Goal: Task Accomplishment & Management: Complete application form

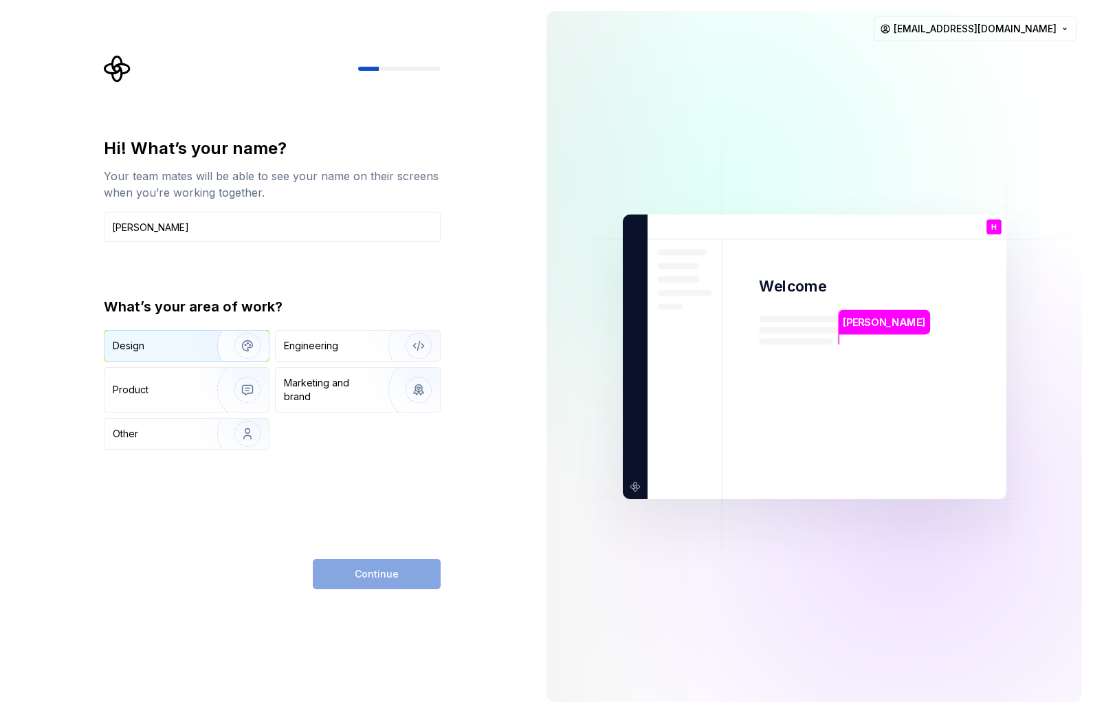
type input "[PERSON_NAME]"
click at [181, 351] on div "Design" at bounding box center [186, 346] width 164 height 30
click at [352, 569] on button "Continue" at bounding box center [377, 574] width 128 height 30
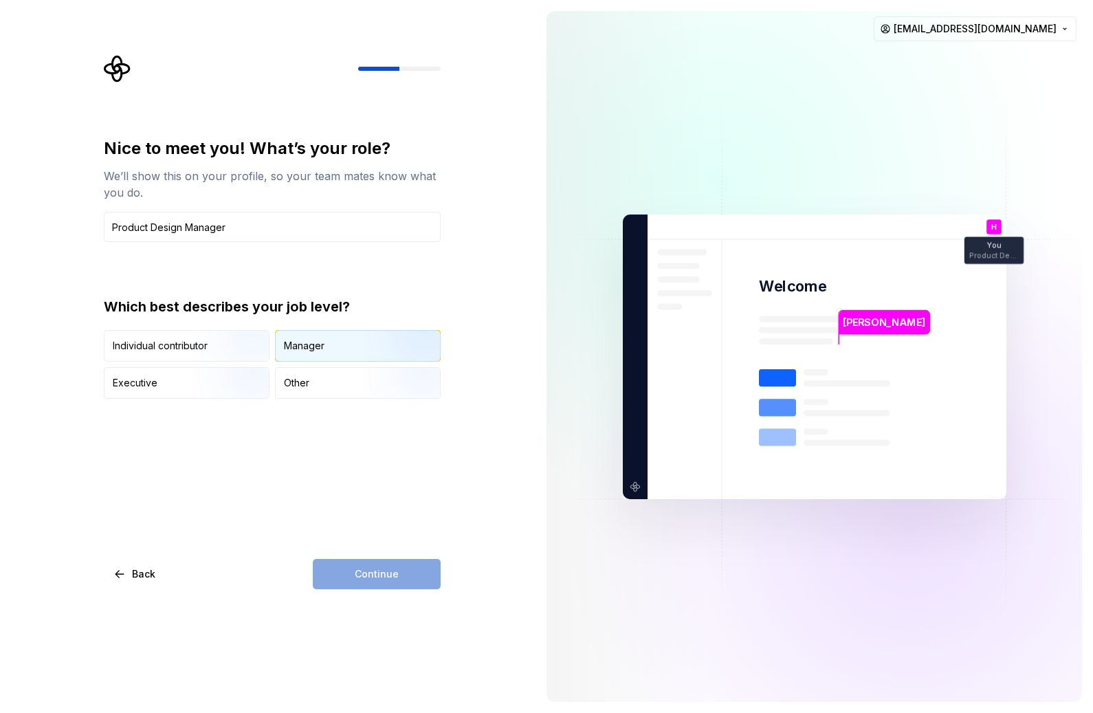
type input "Product Design Manager"
click at [338, 342] on div "Manager" at bounding box center [358, 346] width 164 height 30
click at [381, 573] on span "Continue" at bounding box center [377, 574] width 44 height 14
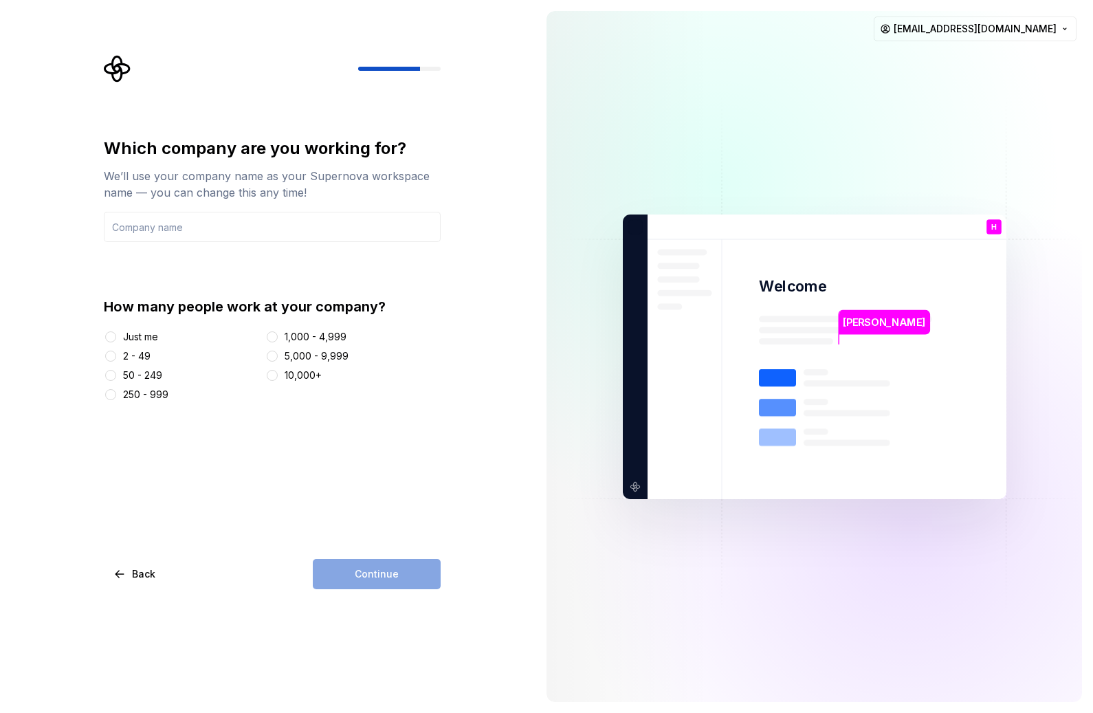
click at [147, 370] on div "50 - 249" at bounding box center [142, 375] width 39 height 14
click at [116, 370] on button "50 - 249" at bounding box center [110, 375] width 11 height 11
click at [243, 232] on input "text" at bounding box center [272, 227] width 337 height 30
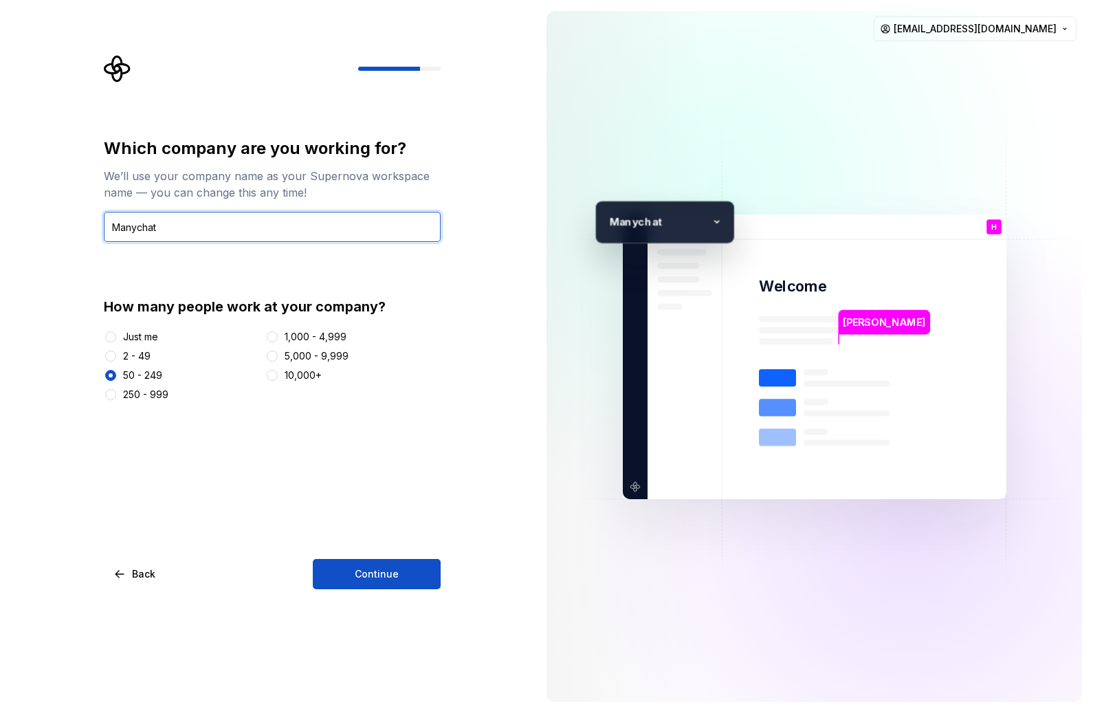
type input "Manychat"
click at [385, 555] on div "Which company are you working for? We’ll use your company name as your Supernov…" at bounding box center [272, 363] width 337 height 452
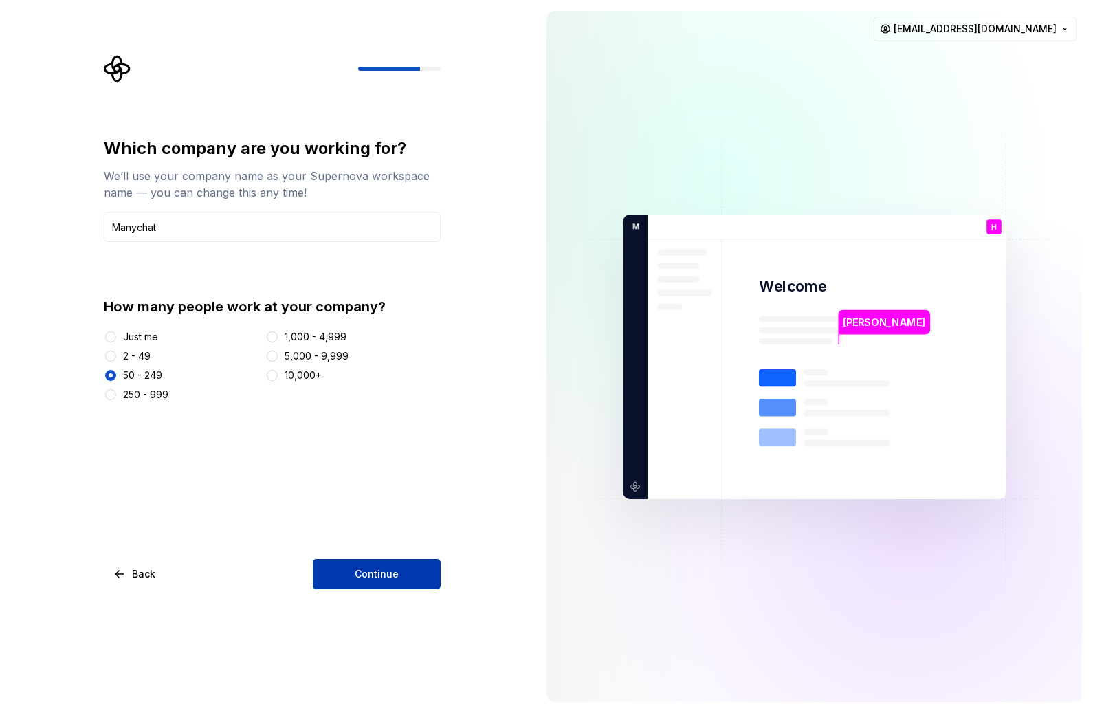
click at [377, 575] on span "Continue" at bounding box center [377, 574] width 44 height 14
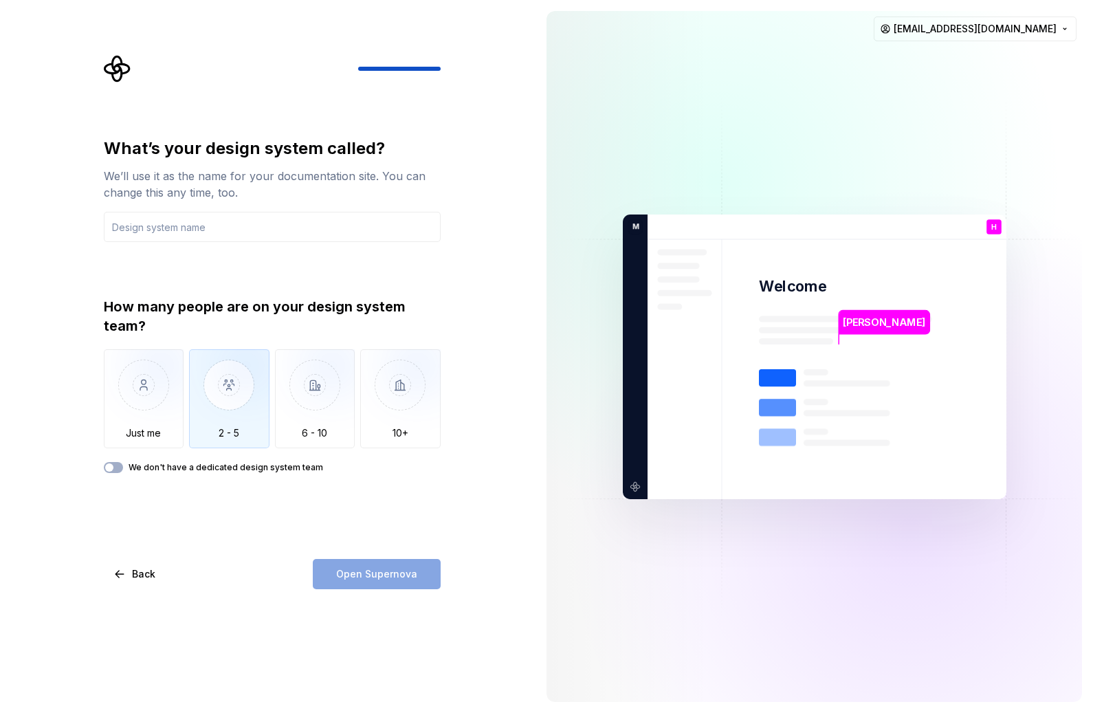
click at [239, 421] on img "button" at bounding box center [229, 395] width 80 height 92
click at [413, 546] on div "What’s your design system called? We’ll use it as the name for your documentati…" at bounding box center [272, 363] width 337 height 452
click at [265, 231] on input "text" at bounding box center [272, 227] width 337 height 30
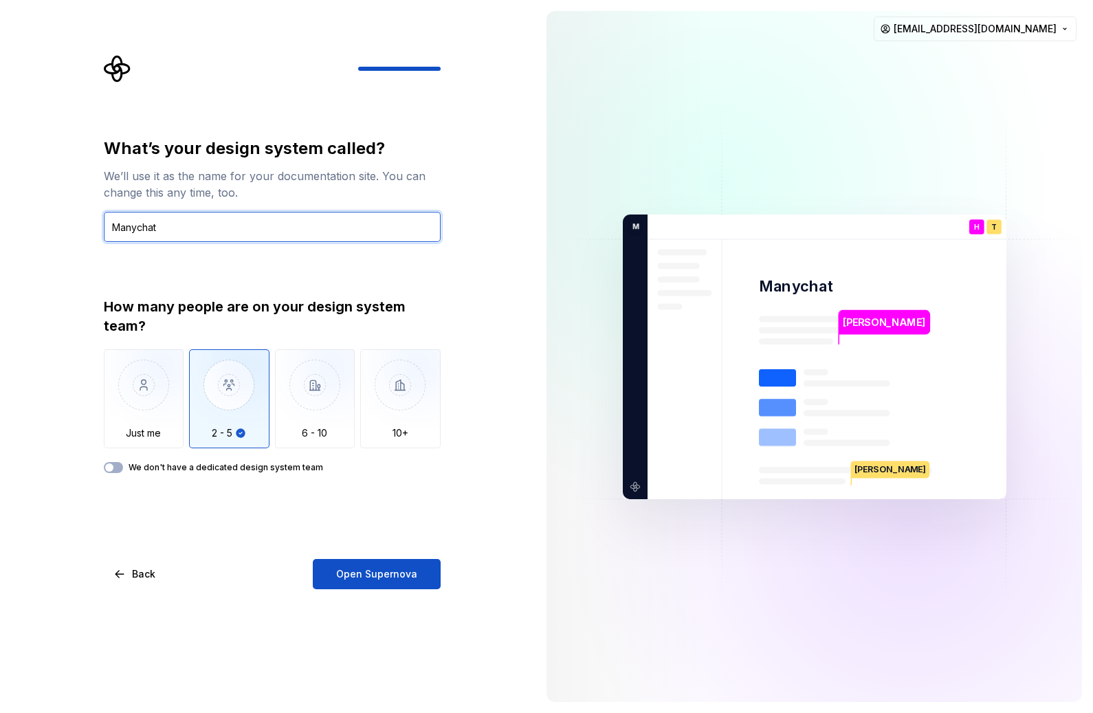
type input "Manychat"
click at [379, 596] on div "What’s your design system called? We’ll use it as the name for your documentati…" at bounding box center [267, 356] width 535 height 713
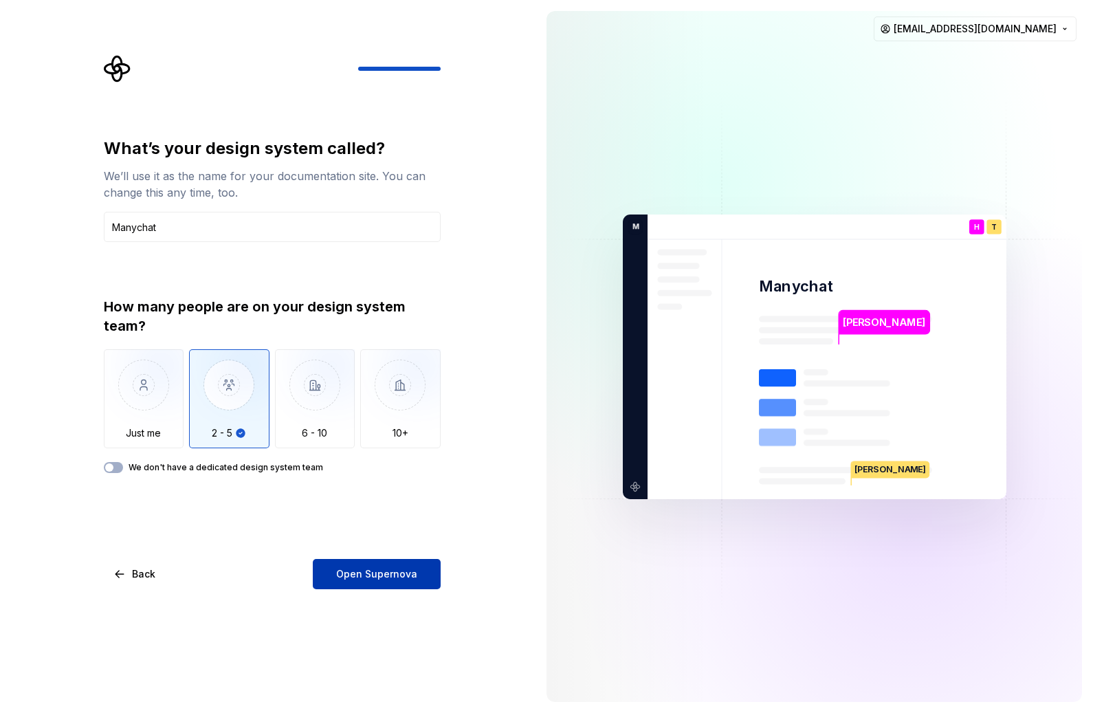
click at [392, 577] on span "Open Supernova" at bounding box center [376, 574] width 81 height 14
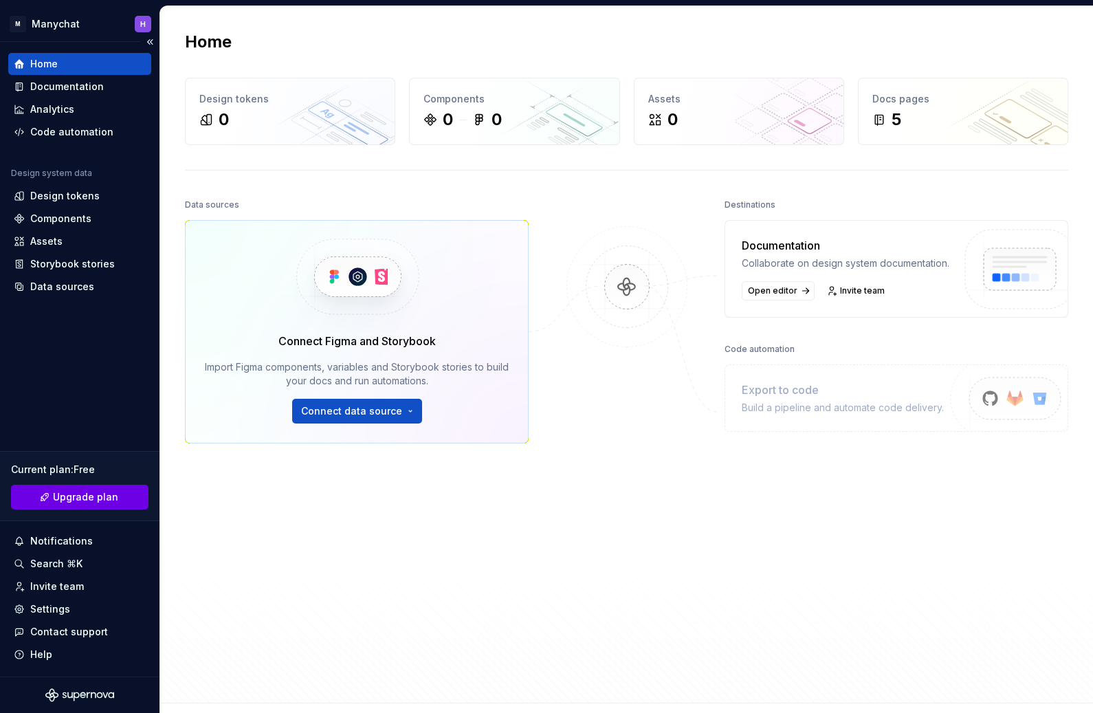
drag, startPoint x: 116, startPoint y: 495, endPoint x: 120, endPoint y: 503, distance: 9.2
click at [120, 502] on link "Upgrade plan" at bounding box center [79, 497] width 137 height 25
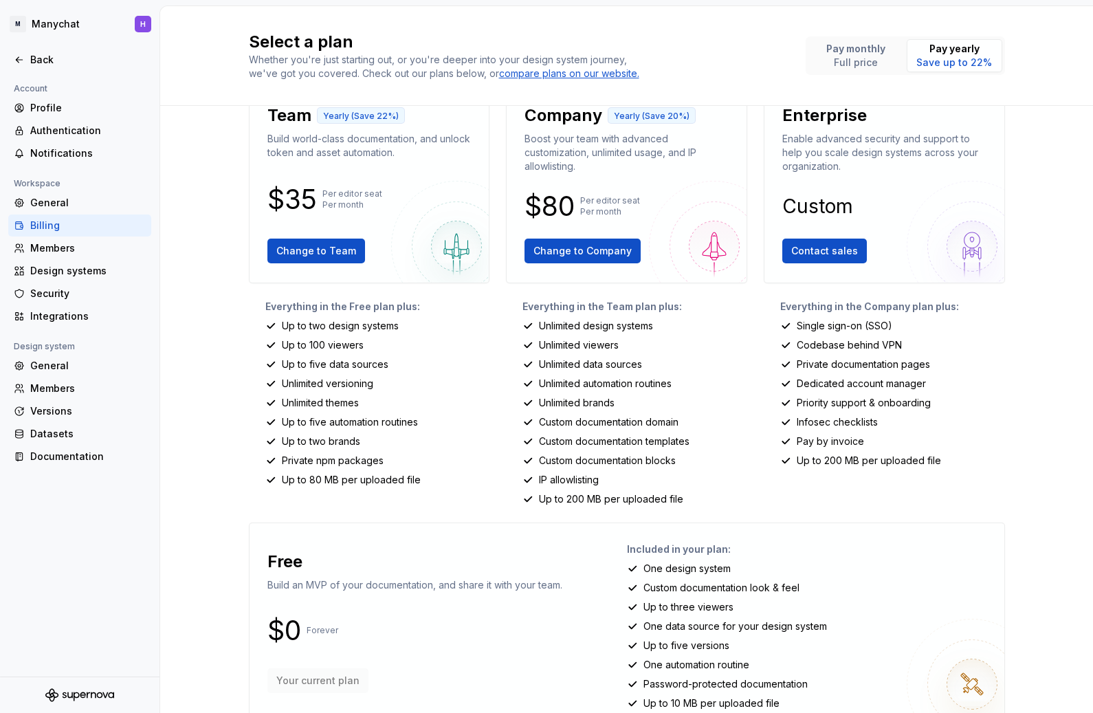
scroll to position [68, 0]
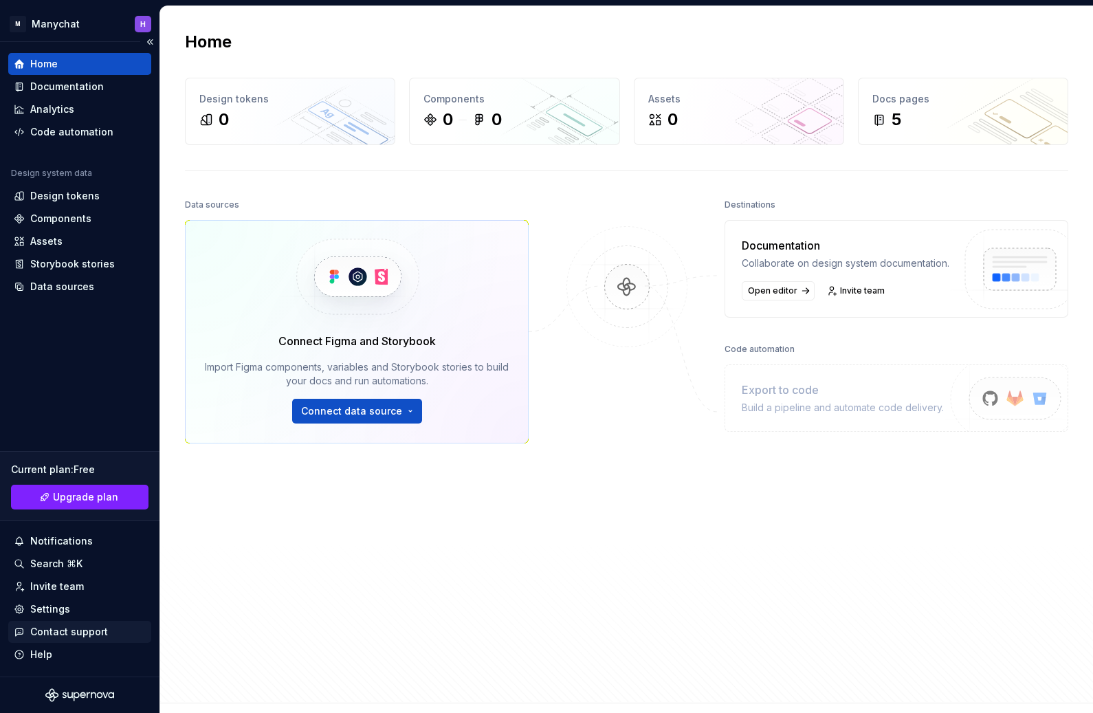
click at [79, 623] on div "Contact support" at bounding box center [79, 632] width 143 height 22
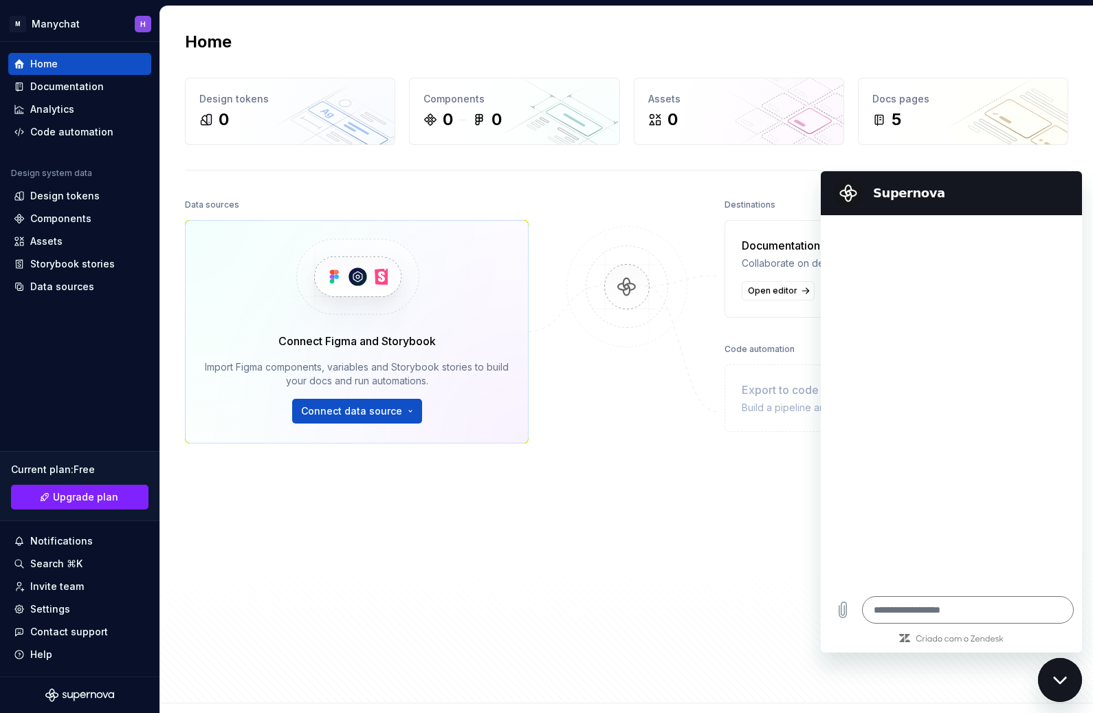
click at [317, 500] on div "Data sources Connect Figma and Storybook Import Figma components, variables and…" at bounding box center [357, 409] width 344 height 428
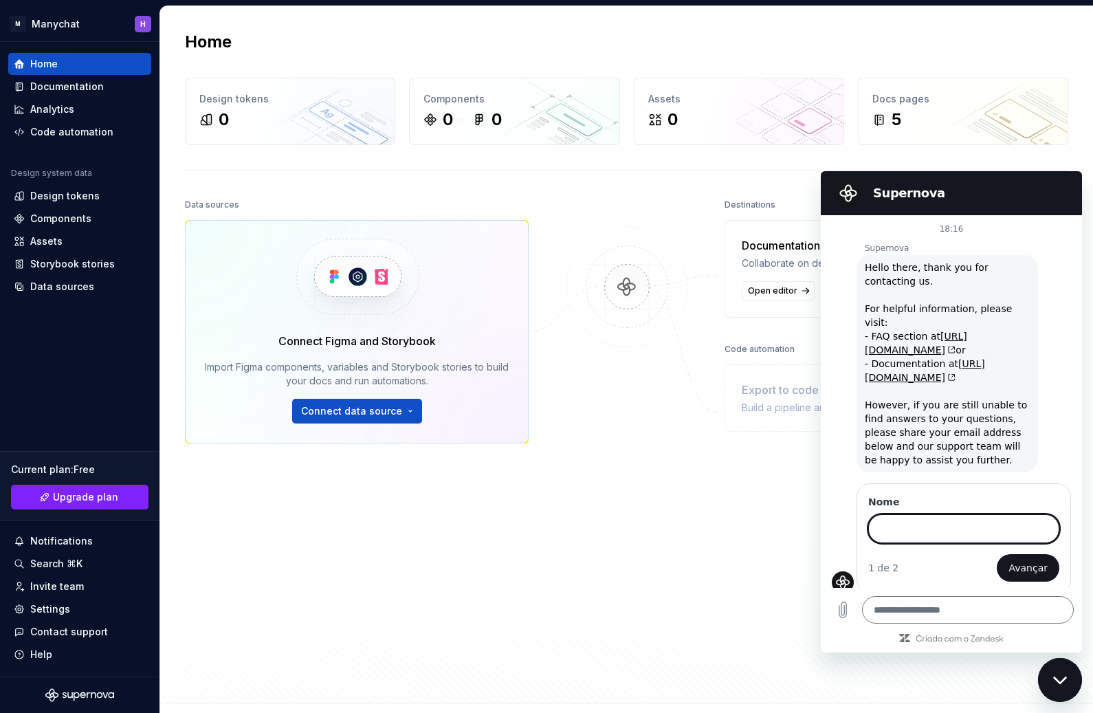
click at [1065, 684] on div "Fechar janela de mensagens" at bounding box center [1059, 679] width 41 height 41
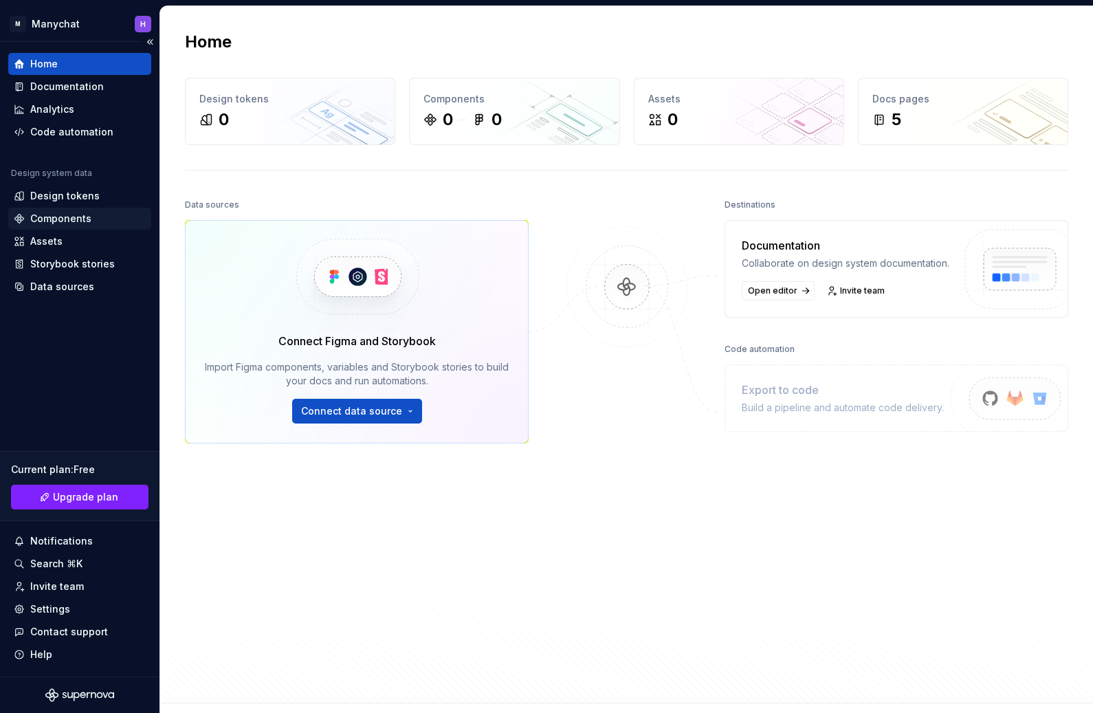
click at [73, 219] on div "Components" at bounding box center [60, 219] width 61 height 14
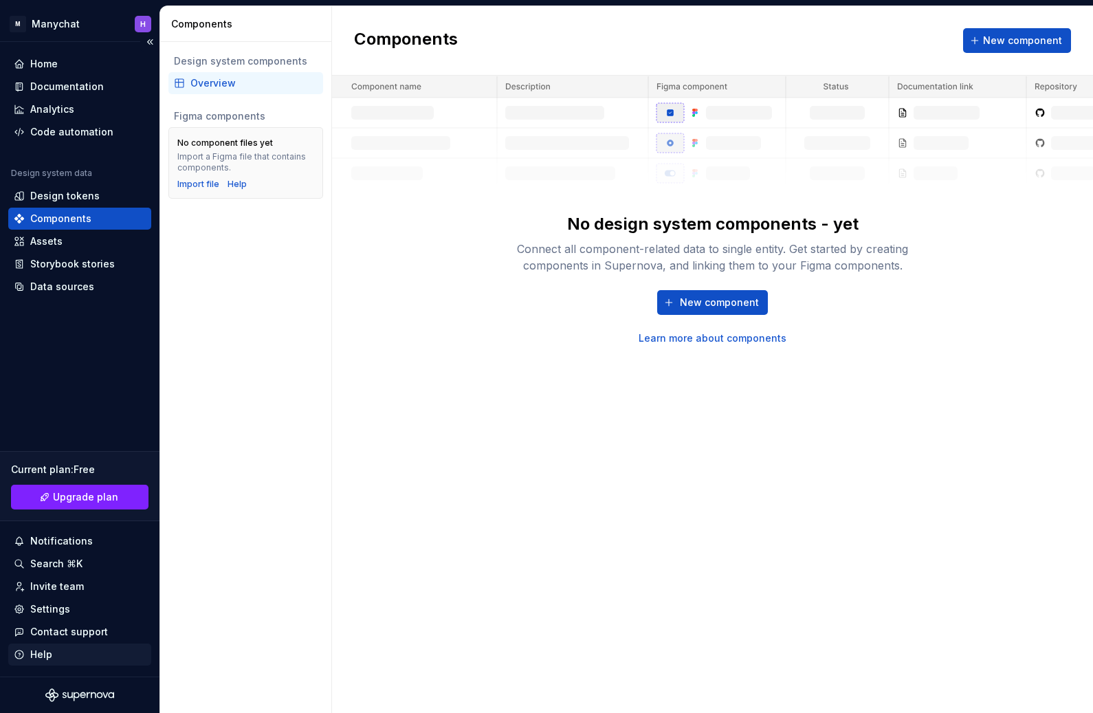
click at [52, 658] on div "Help" at bounding box center [80, 654] width 132 height 14
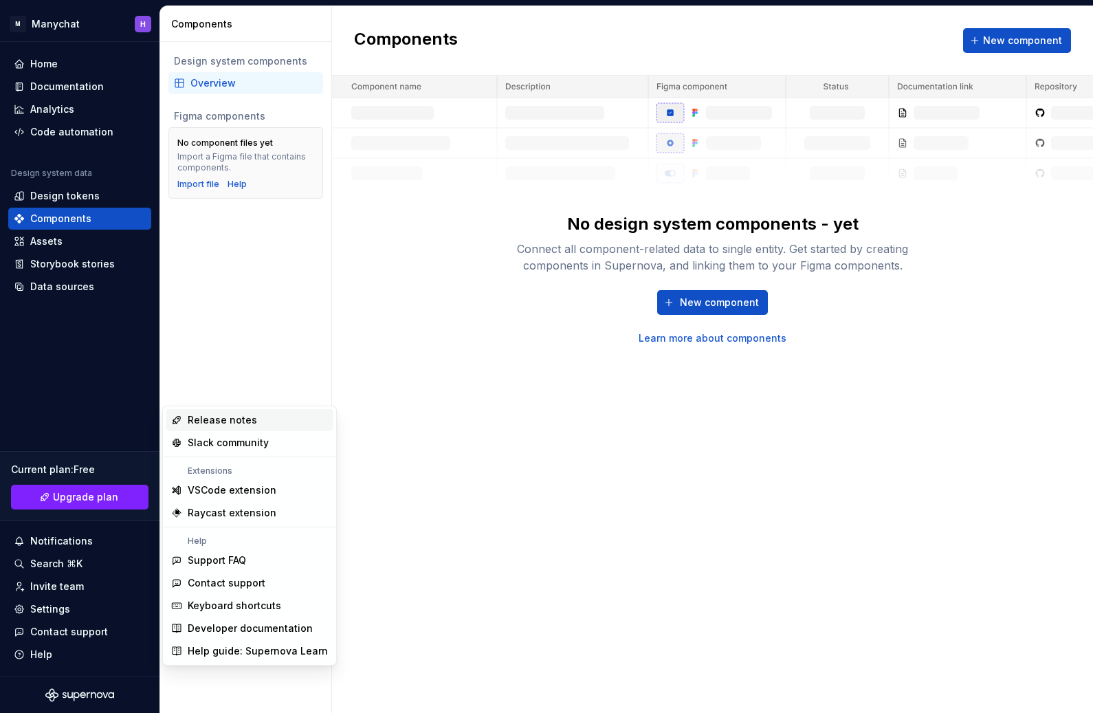
click at [395, 274] on div "No design system components - yet Connect all component-related data to single …" at bounding box center [712, 210] width 761 height 269
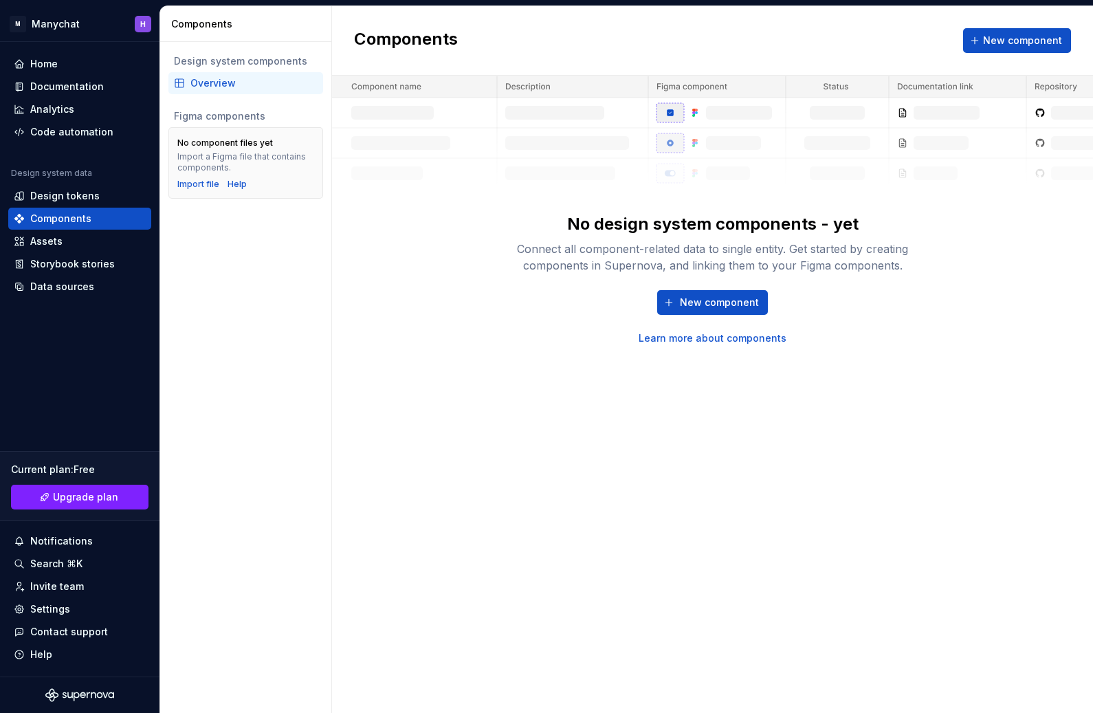
type textarea "*"
